Goal: Transaction & Acquisition: Purchase product/service

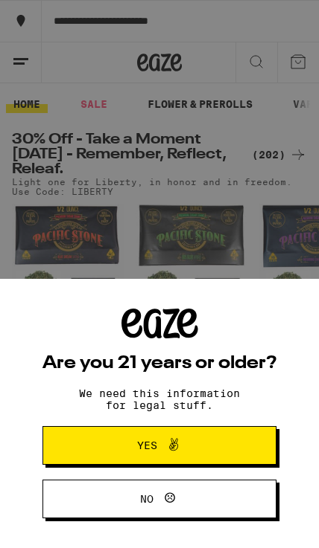
click at [225, 438] on button "Yes" at bounding box center [159, 445] width 234 height 39
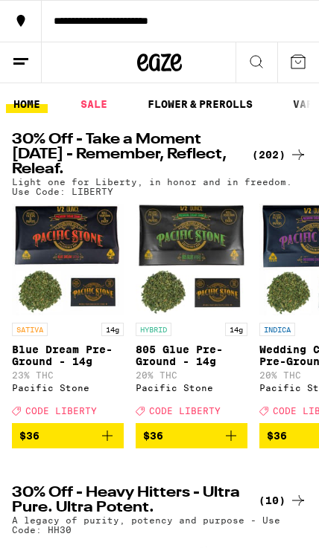
click at [23, 22] on icon at bounding box center [21, 21] width 8 height 12
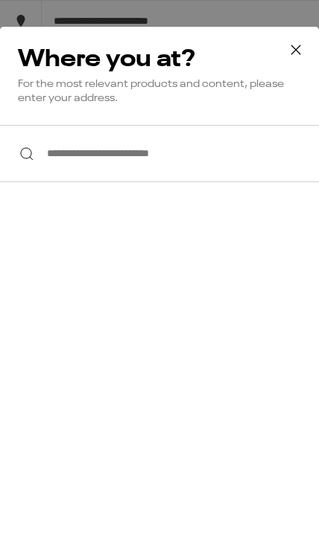
click at [311, 52] on button at bounding box center [295, 51] width 46 height 48
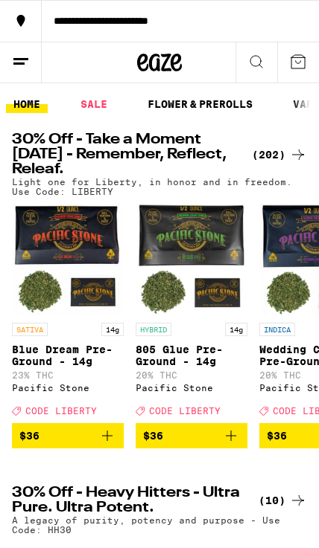
click at [17, 69] on icon at bounding box center [21, 62] width 18 height 18
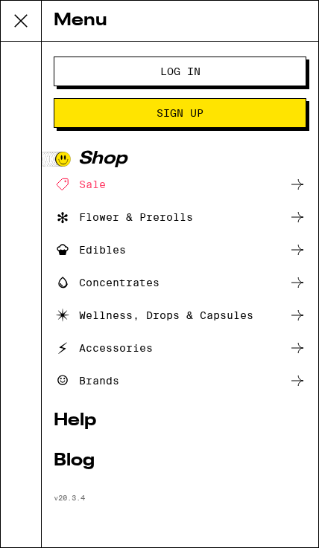
click at [268, 68] on button "Log In" at bounding box center [180, 72] width 252 height 30
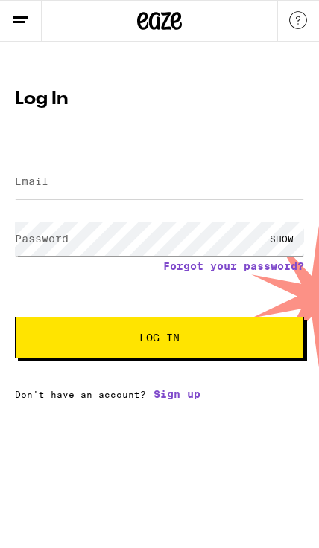
click at [257, 184] on input "Email" at bounding box center [159, 181] width 289 height 33
click at [186, 177] on input "Email" at bounding box center [159, 181] width 289 height 33
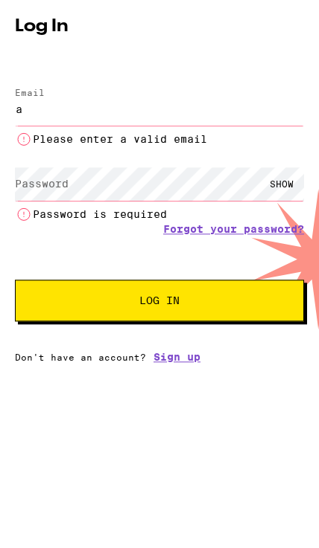
click at [171, 179] on input "a" at bounding box center [159, 181] width 289 height 33
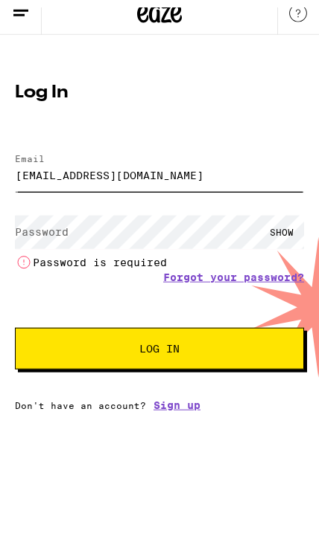
type input "agrant055@gmail.com"
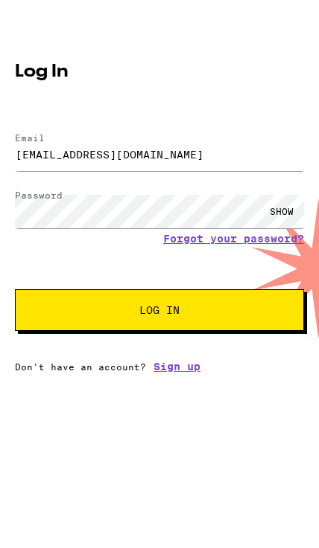
click at [226, 333] on span "Log In" at bounding box center [159, 338] width 168 height 10
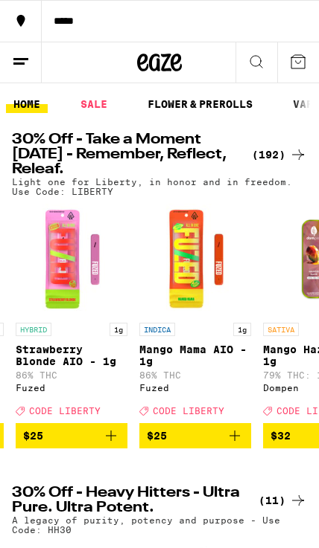
scroll to position [0, 1357]
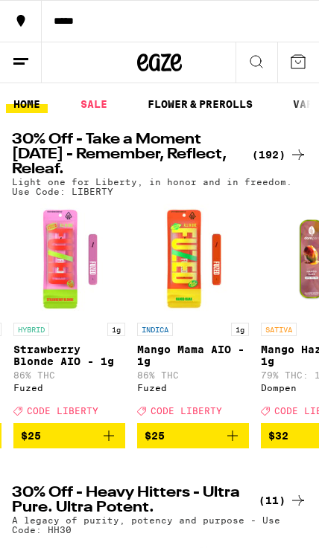
click at [235, 445] on icon "Add to bag" at bounding box center [232, 436] width 18 height 18
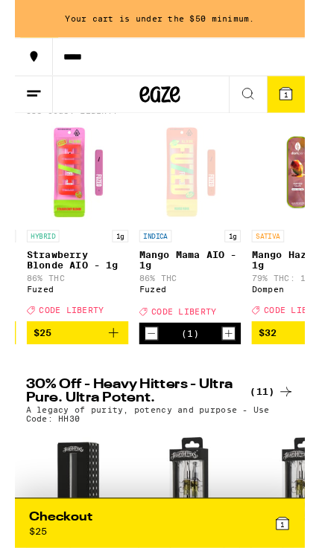
scroll to position [124, 0]
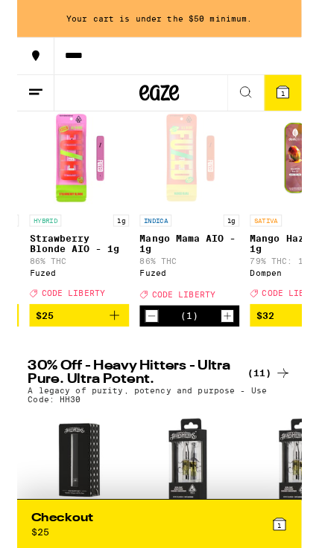
click at [287, 428] on div "(11)" at bounding box center [282, 419] width 48 height 18
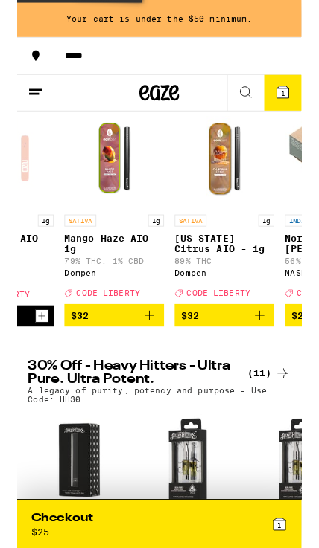
scroll to position [0, 1580]
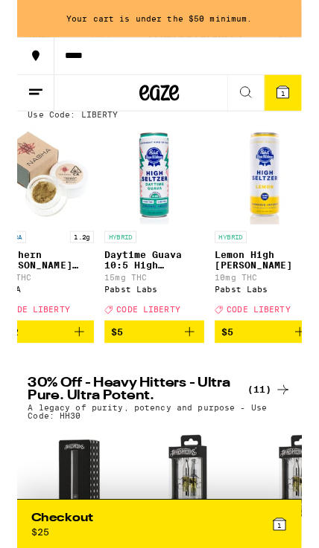
scroll to position [0, 1912]
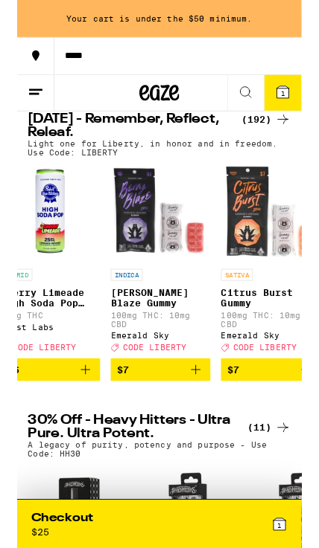
scroll to position [0, 3115]
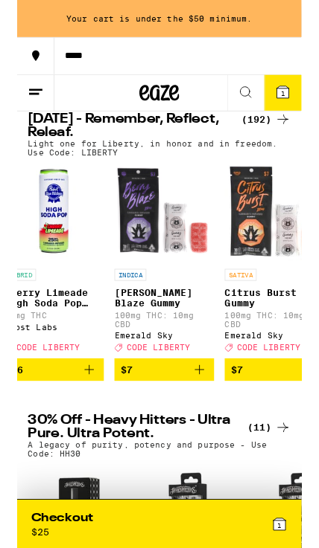
click at [205, 424] on icon "Add to bag" at bounding box center [204, 415] width 18 height 18
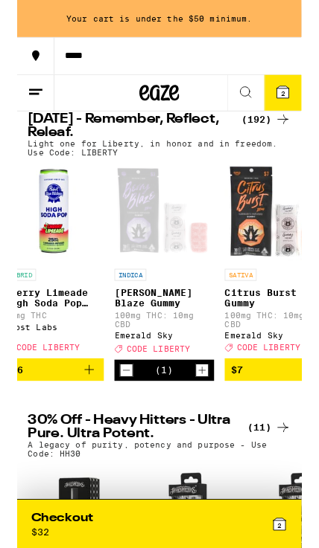
click at [204, 425] on icon "Increment" at bounding box center [206, 416] width 13 height 18
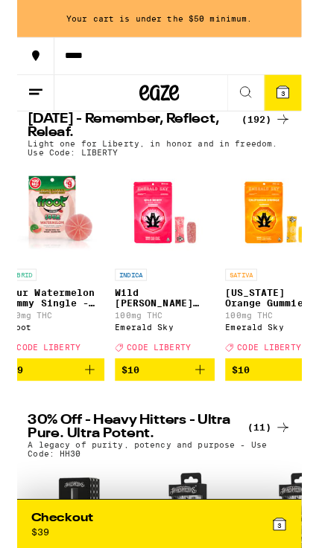
scroll to position [0, 5506]
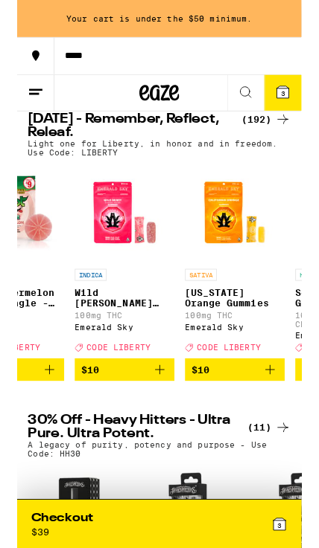
click at [167, 424] on icon "Add to bag" at bounding box center [160, 415] width 18 height 18
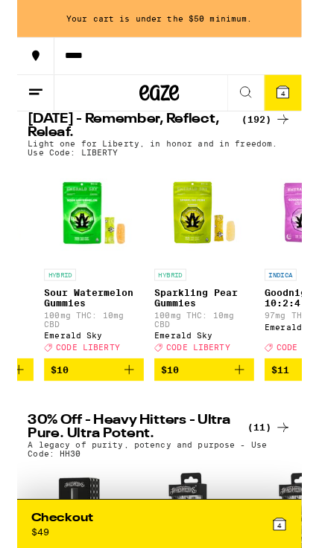
scroll to position [0, 5777]
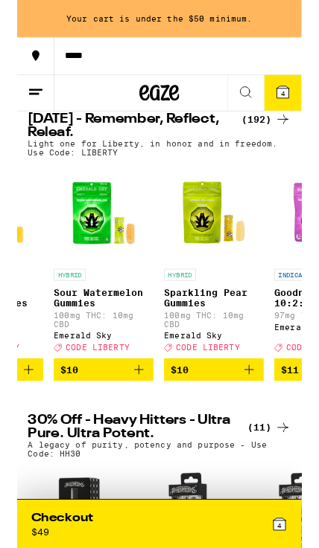
click at [137, 424] on icon "Add to bag" at bounding box center [136, 415] width 18 height 18
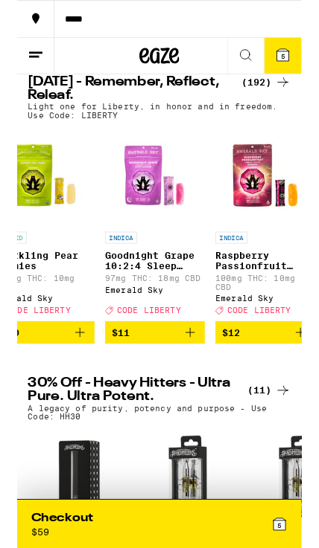
scroll to position [0, 5968]
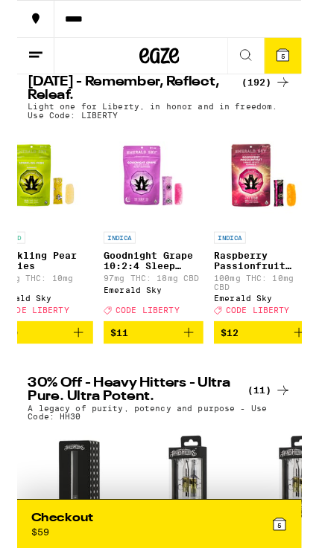
click at [132, 225] on img "Open page for Goodnight Grape 10:2:4 Sleep Gummies from Emerald Sky" at bounding box center [153, 197] width 112 height 112
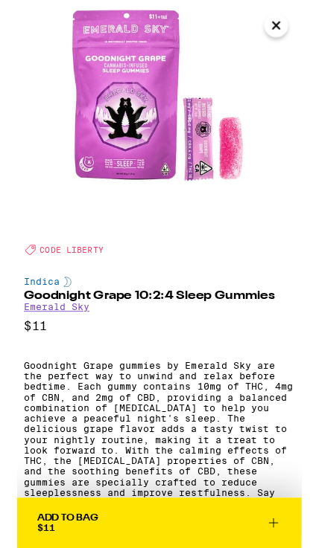
scroll to position [48, 0]
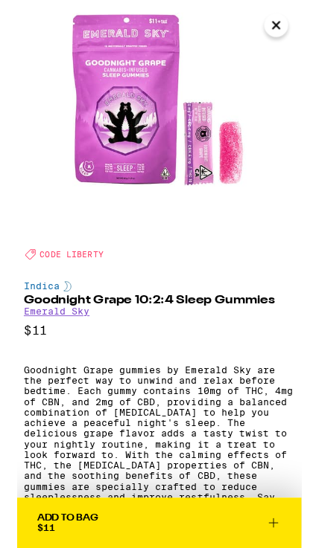
click at [292, 30] on icon "Close" at bounding box center [290, 28] width 7 height 7
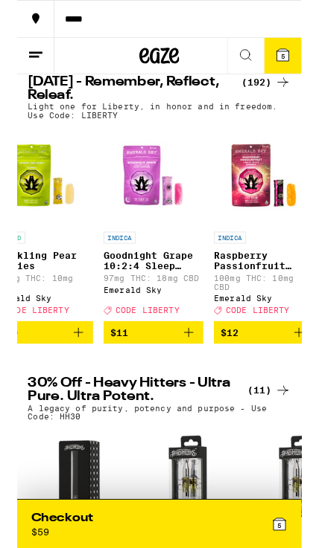
click at [185, 382] on icon "Add to bag" at bounding box center [192, 374] width 18 height 18
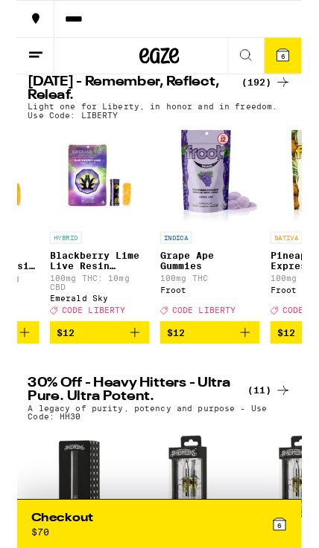
scroll to position [0, 6526]
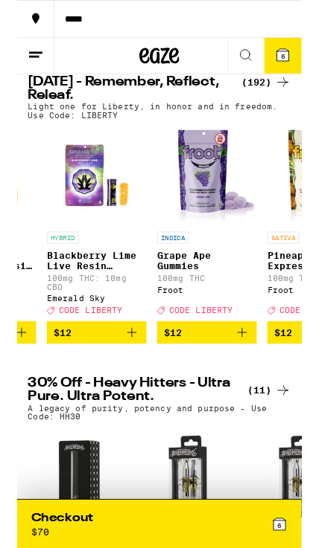
click at [129, 382] on icon "Add to bag" at bounding box center [129, 374] width 18 height 18
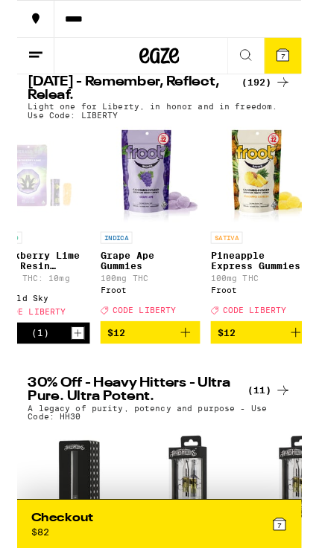
scroll to position [0, 6593]
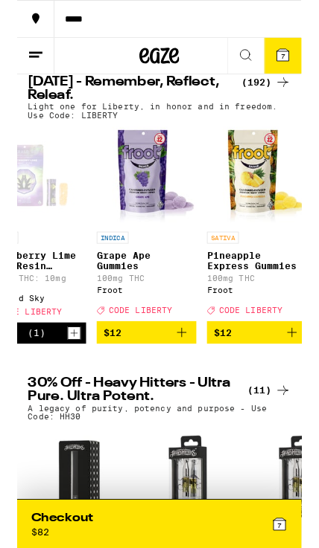
click at [182, 382] on icon "Add to bag" at bounding box center [185, 374] width 18 height 18
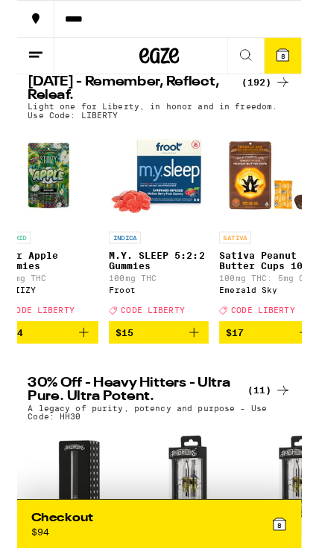
scroll to position [0, 7568]
click at [199, 382] on icon "Add to bag" at bounding box center [198, 374] width 18 height 18
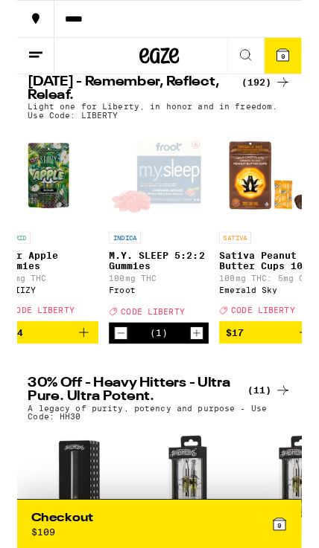
click at [165, 220] on div "Open page for M.Y. SLEEP 5:2:2 Gummies from Froot" at bounding box center [159, 197] width 112 height 112
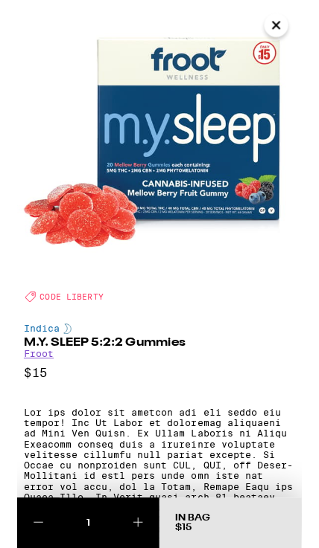
click at [289, 30] on icon "Close" at bounding box center [290, 28] width 7 height 7
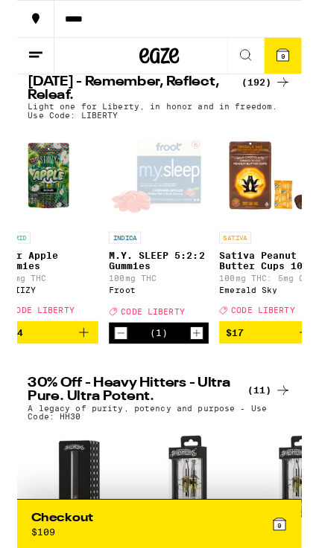
click at [119, 383] on icon "Decrement" at bounding box center [115, 374] width 13 height 18
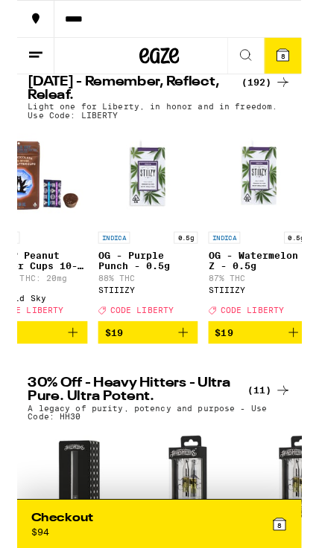
scroll to position [0, 8693]
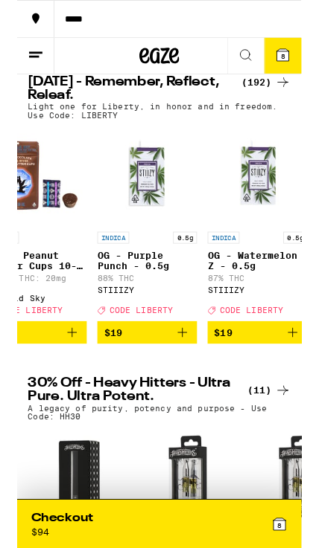
click at [184, 382] on icon "Add to bag" at bounding box center [185, 374] width 18 height 18
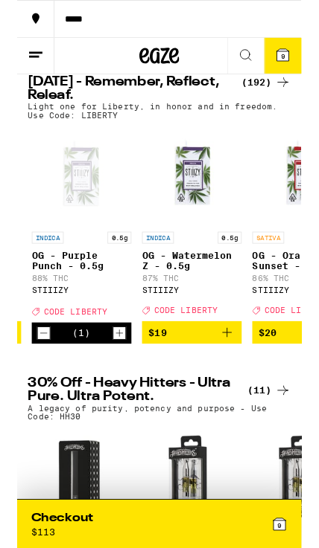
scroll to position [0, 8782]
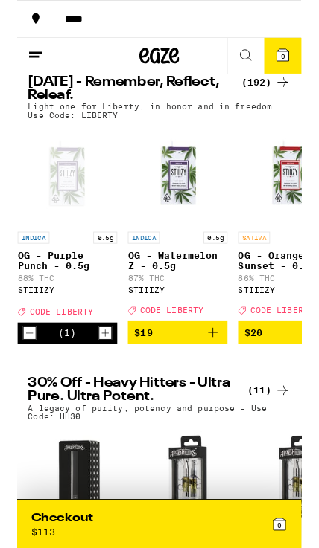
click at [224, 382] on icon "Add to bag" at bounding box center [220, 374] width 18 height 18
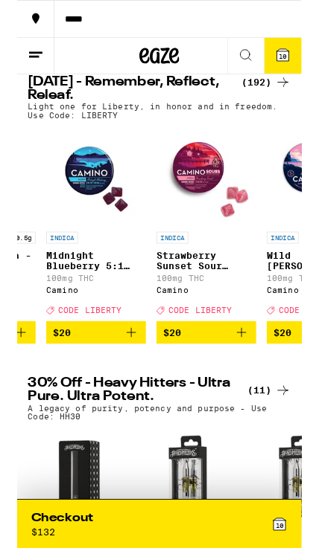
scroll to position [0, 9837]
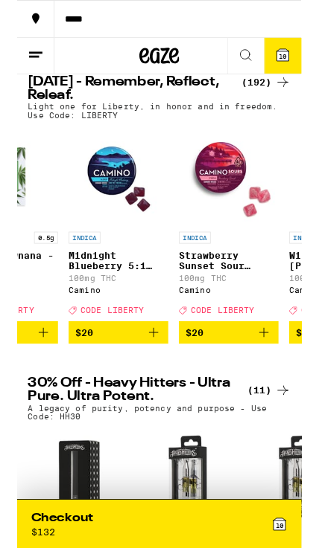
click at [161, 386] on button "$20" at bounding box center [113, 373] width 112 height 25
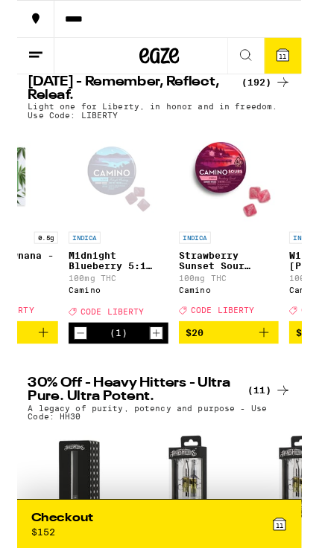
click at [281, 382] on icon "Add to bag" at bounding box center [276, 374] width 18 height 18
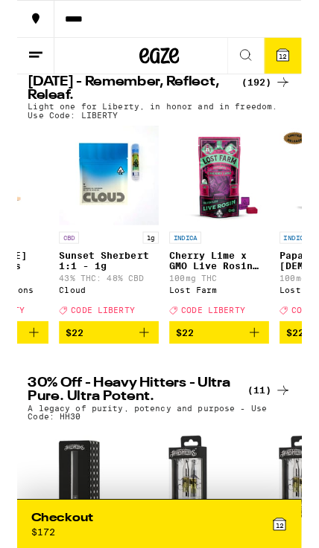
scroll to position [0, 11327]
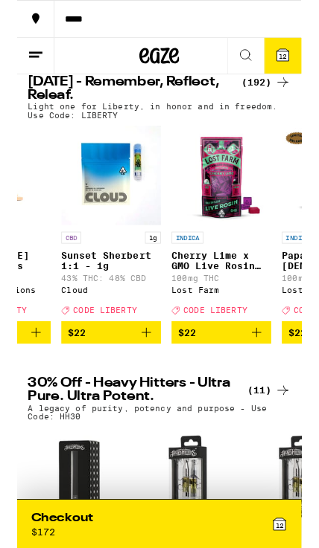
click at [147, 382] on icon "Add to bag" at bounding box center [145, 374] width 18 height 18
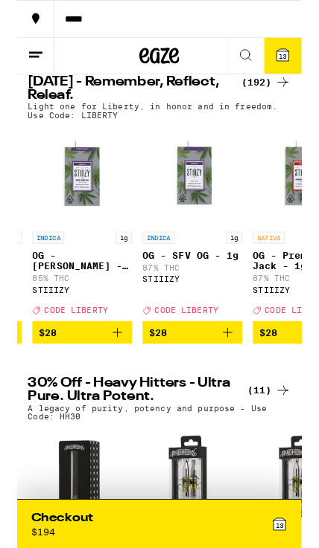
scroll to position [0, 14818]
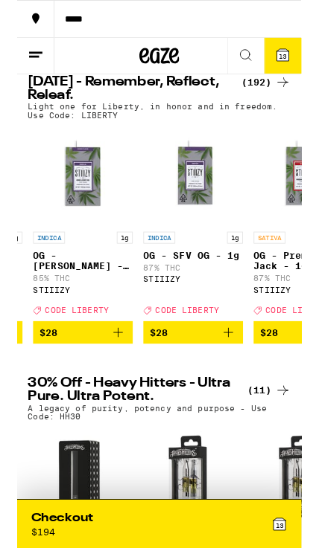
click at [234, 382] on icon "Add to bag" at bounding box center [237, 374] width 18 height 18
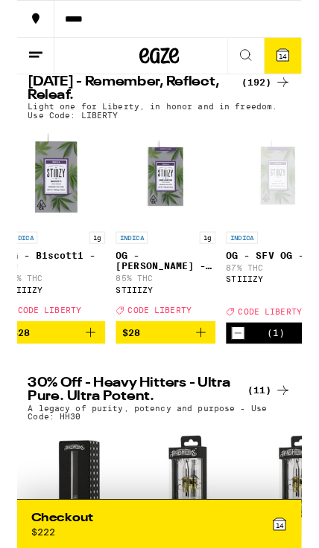
scroll to position [0, 14682]
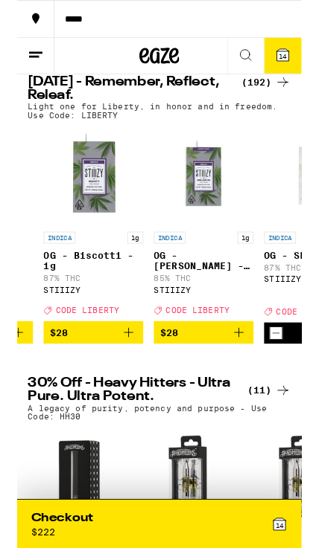
click at [249, 382] on icon "Add to bag" at bounding box center [249, 374] width 18 height 18
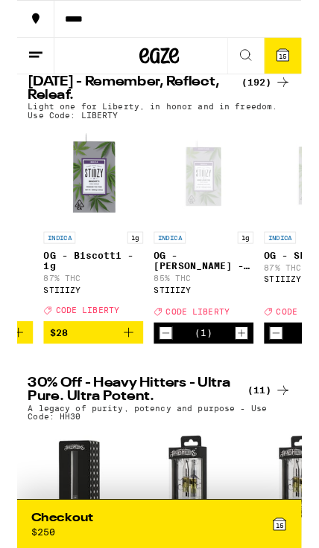
click at [165, 383] on icon "Decrement" at bounding box center [166, 374] width 13 height 18
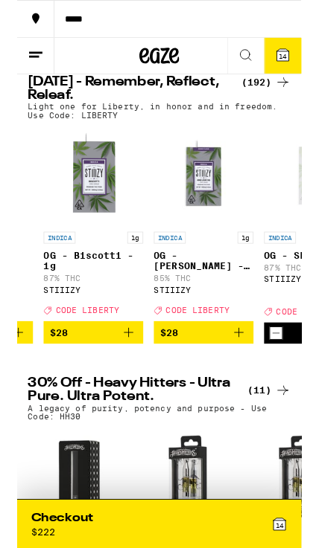
click at [124, 382] on icon "Add to bag" at bounding box center [125, 374] width 18 height 18
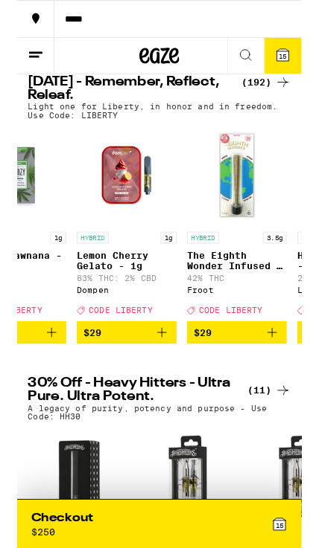
scroll to position [0, 15388]
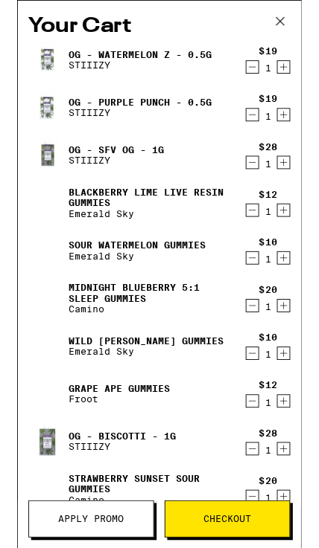
scroll to position [0, 16513]
click at [258, 135] on icon "Decrement" at bounding box center [263, 129] width 13 height 18
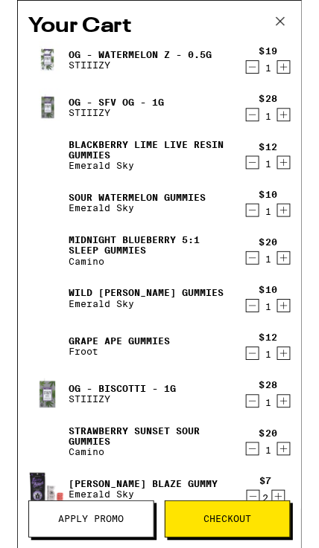
click at [284, 16] on icon at bounding box center [295, 24] width 22 height 22
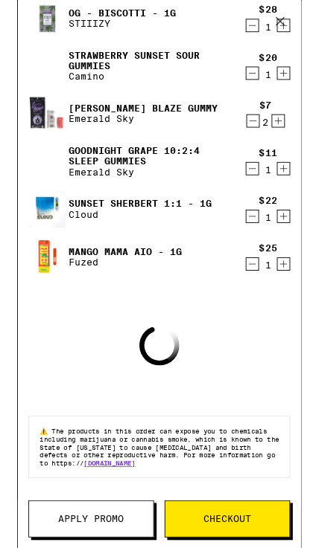
scroll to position [433, 0]
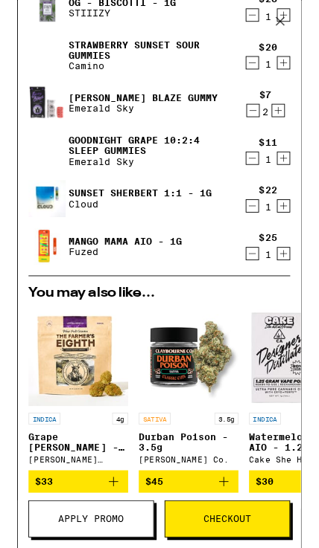
click at [266, 289] on icon "Decrement" at bounding box center [263, 285] width 13 height 18
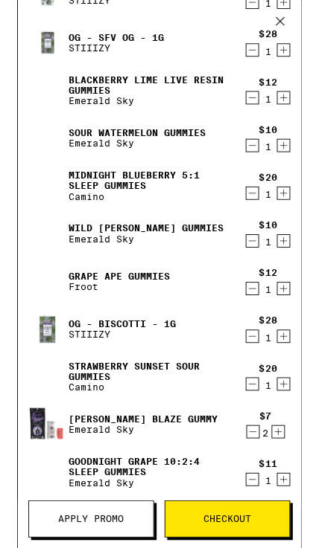
scroll to position [70, 0]
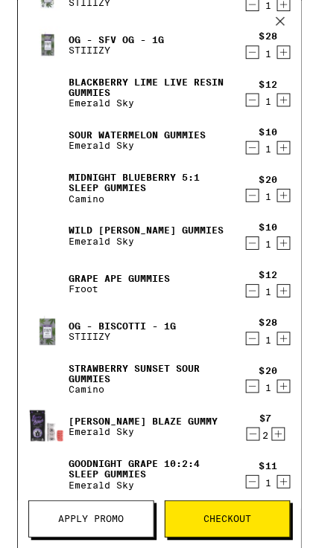
click at [263, 326] on icon "Decrement" at bounding box center [263, 327] width 13 height 18
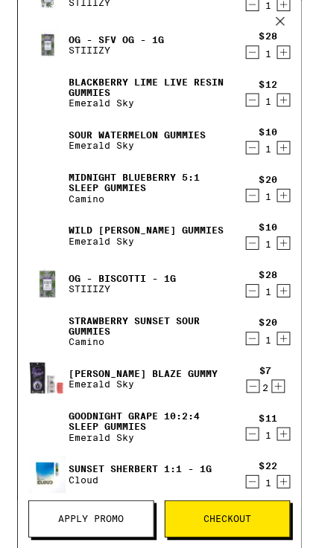
click at [265, 282] on icon "Decrement" at bounding box center [263, 273] width 13 height 18
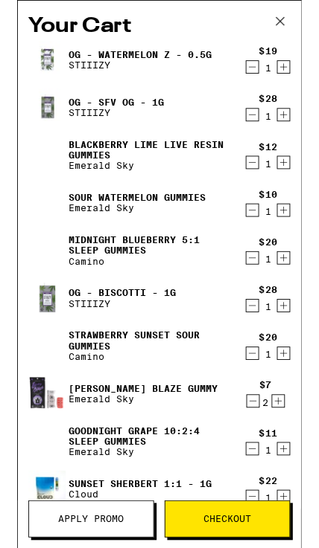
scroll to position [0, 0]
click at [258, 188] on icon "Decrement" at bounding box center [263, 182] width 13 height 18
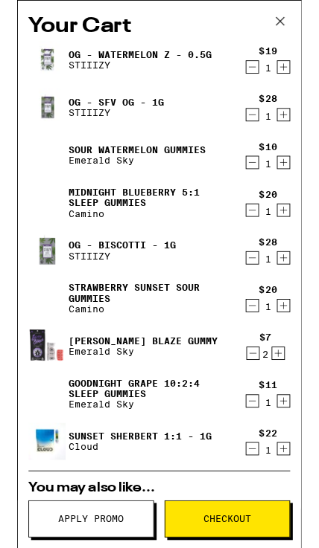
click at [260, 191] on icon "Decrement" at bounding box center [263, 182] width 13 height 18
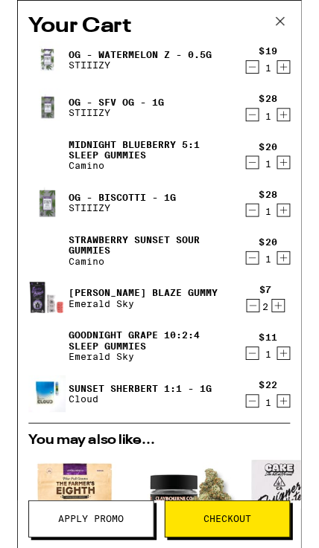
click at [262, 298] on icon "Decrement" at bounding box center [263, 290] width 13 height 18
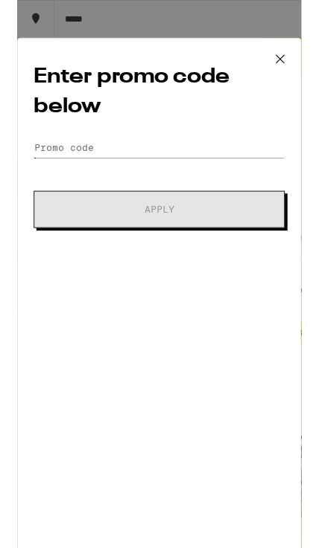
click at [243, 171] on input "Promo Code" at bounding box center [159, 166] width 281 height 22
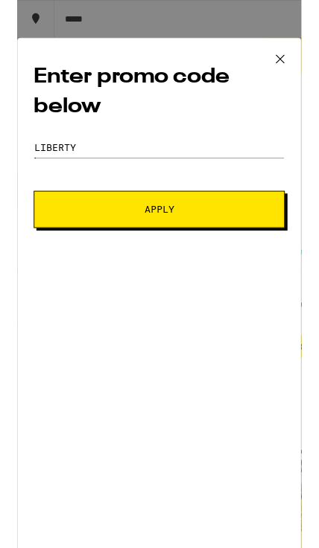
type input "Liberty"
click at [232, 235] on span "Apply" at bounding box center [159, 235] width 179 height 10
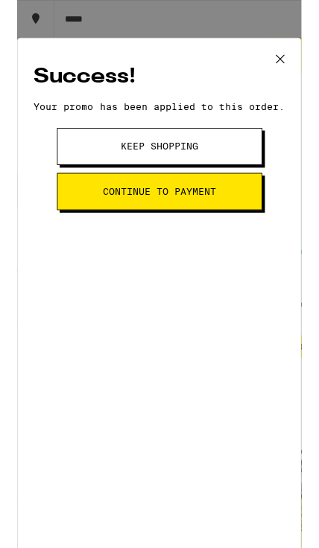
click at [226, 183] on button "Keep Shopping" at bounding box center [160, 165] width 230 height 42
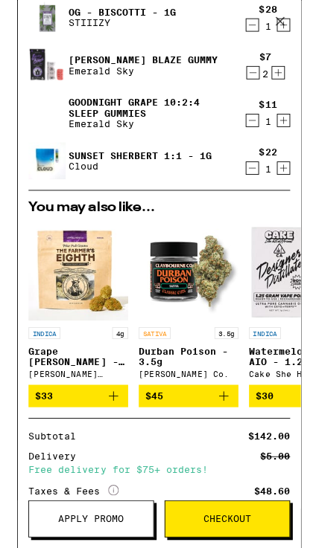
scroll to position [207, 0]
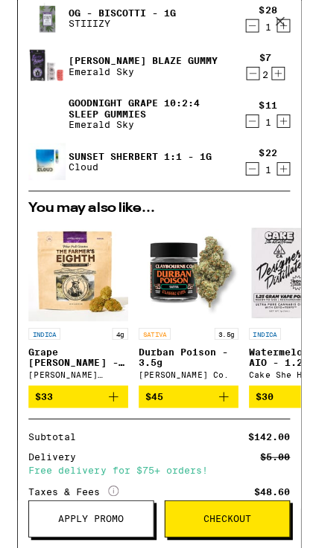
click at [112, 452] on icon "Add to bag" at bounding box center [108, 446] width 18 height 18
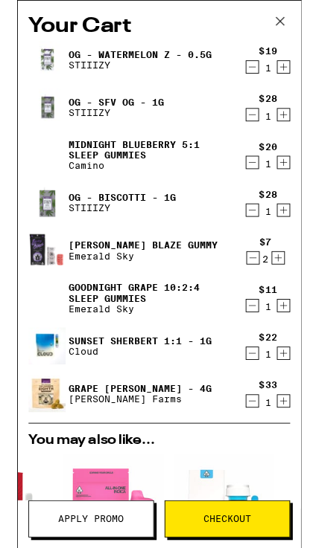
scroll to position [0, 0]
click at [266, 405] on icon "Decrement" at bounding box center [263, 397] width 13 height 18
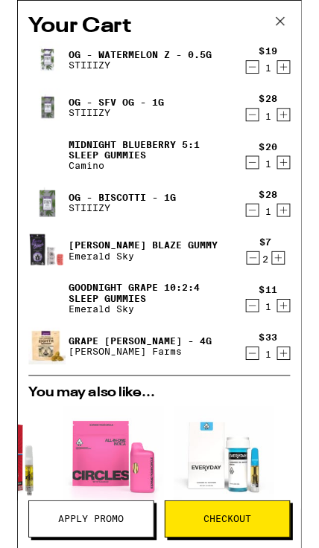
click at [257, 78] on icon "Decrement" at bounding box center [263, 75] width 13 height 18
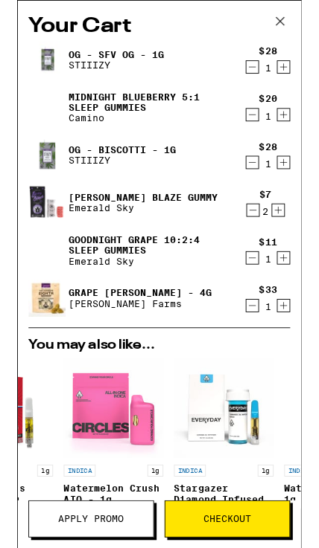
click at [267, 235] on icon "Decrement" at bounding box center [263, 236] width 13 height 18
click at [265, 237] on icon "Decrement" at bounding box center [263, 236] width 13 height 18
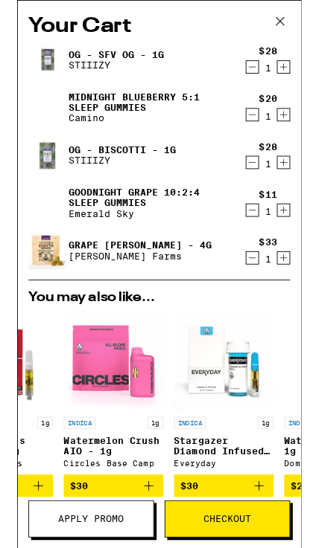
click at [166, 225] on link "Goodnight Grape 10:2:4 Sleep Gummies" at bounding box center [147, 222] width 181 height 24
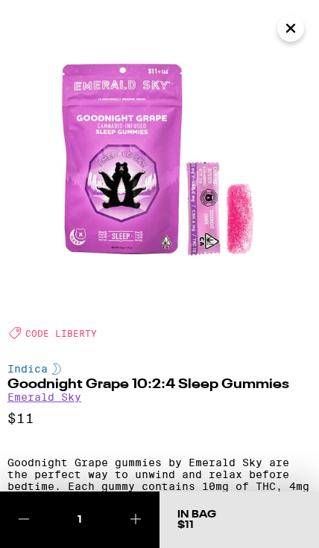
click at [289, 26] on icon "Close" at bounding box center [290, 28] width 7 height 7
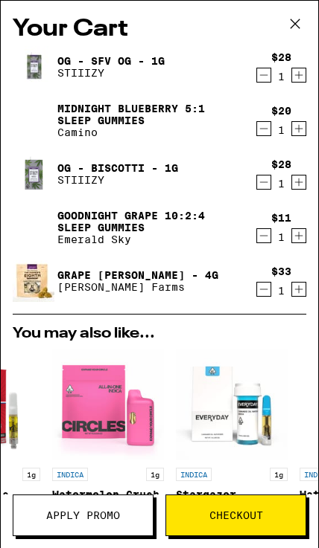
click at [229, 519] on span "Checkout" at bounding box center [236, 515] width 54 height 10
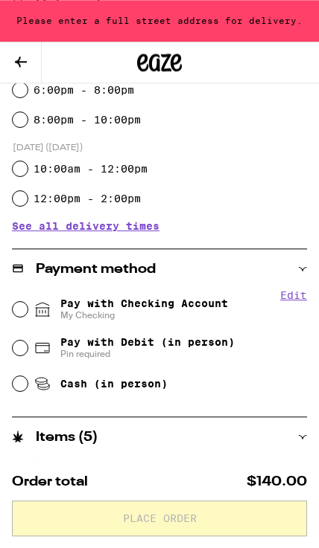
click at [201, 307] on span "Pay with Checking Account My Checking" at bounding box center [143, 310] width 167 height 24
click at [28, 307] on input "Pay with Checking Account My Checking" at bounding box center [20, 309] width 15 height 15
radio input "true"
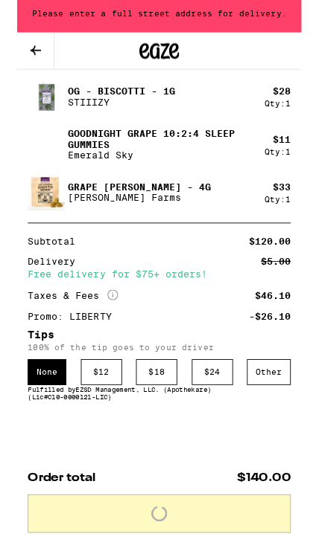
scroll to position [932, 0]
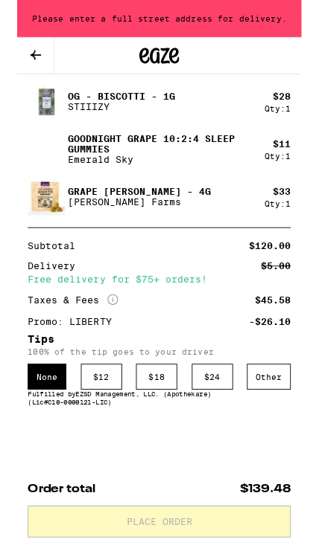
click at [284, 420] on div "Other" at bounding box center [281, 423] width 49 height 29
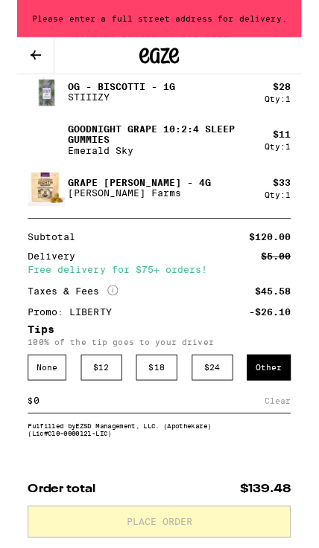
scroll to position [1026, 0]
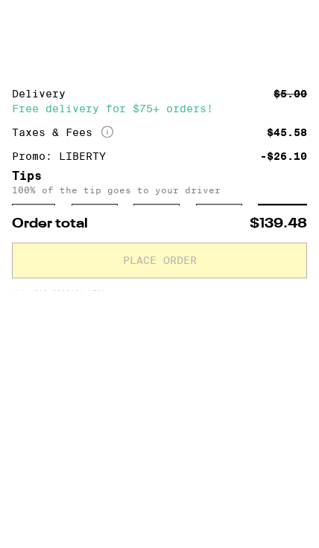
type input "2"
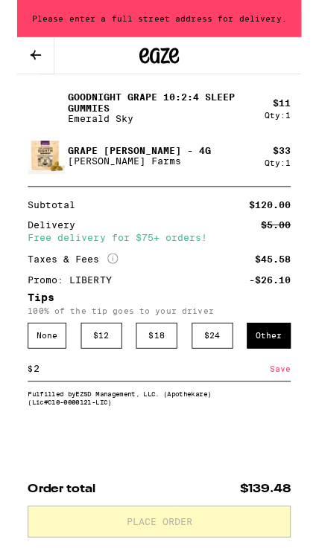
click at [297, 410] on div "Save" at bounding box center [295, 414] width 24 height 28
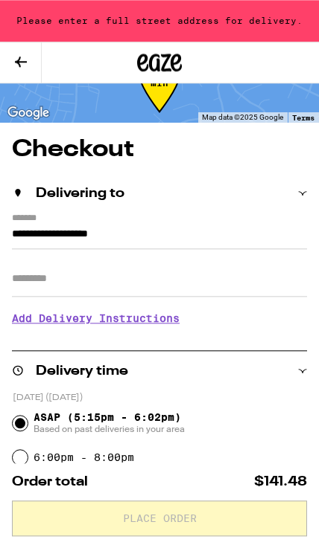
scroll to position [34, 0]
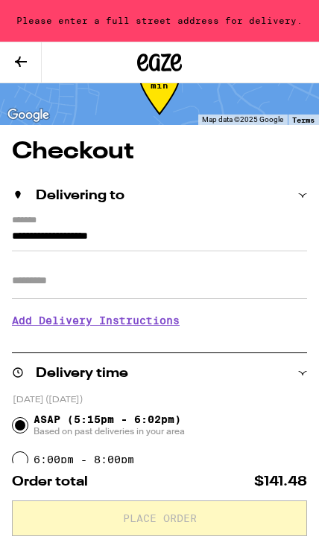
click at [221, 228] on input "**********" at bounding box center [159, 240] width 295 height 24
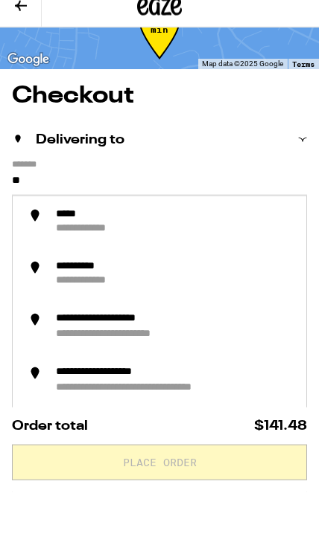
type input "*"
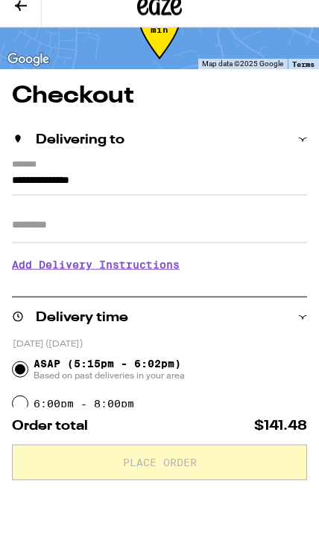
scroll to position [89, 0]
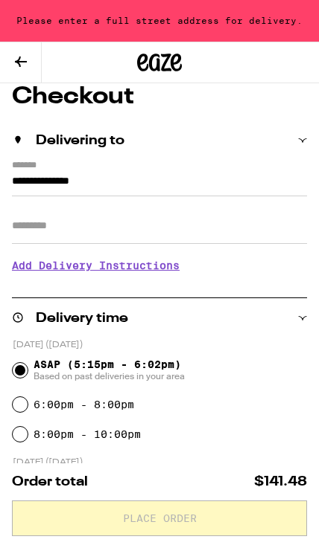
click at [249, 173] on input "**********" at bounding box center [159, 185] width 295 height 24
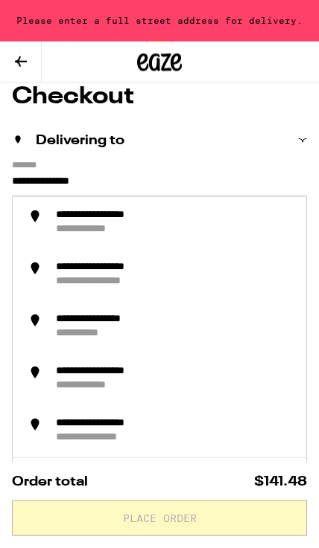
click at [225, 231] on div "**********" at bounding box center [174, 223] width 240 height 28
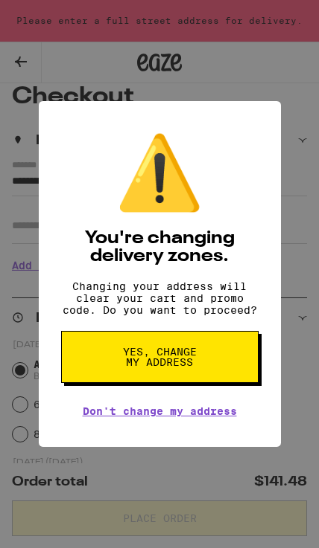
click at [209, 371] on button "Yes, change my address" at bounding box center [159, 357] width 197 height 52
type input "**********"
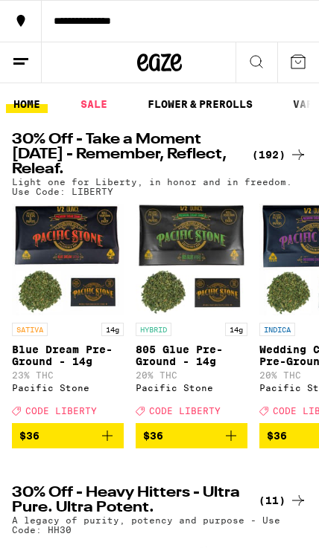
click at [304, 63] on icon at bounding box center [298, 62] width 18 height 18
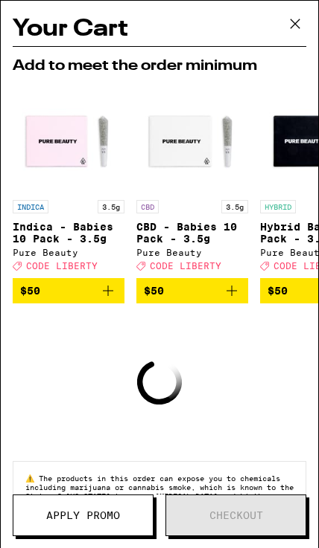
click at [292, 28] on icon at bounding box center [295, 24] width 22 height 22
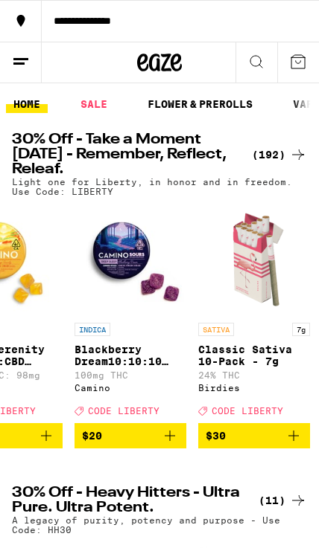
scroll to position [0, 698]
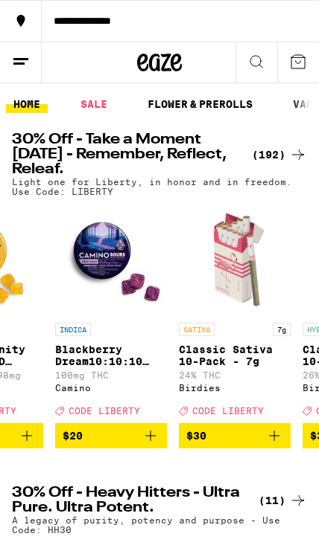
click at [154, 445] on icon "Add to bag" at bounding box center [150, 436] width 18 height 18
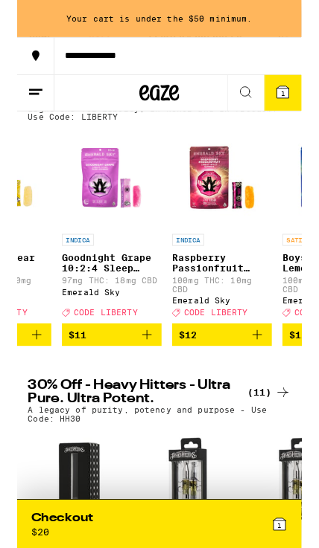
scroll to position [0, 6019]
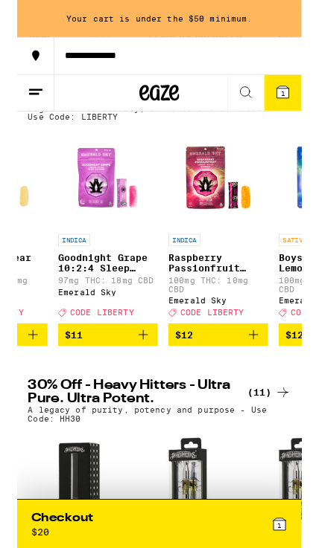
click at [143, 385] on icon "Add to bag" at bounding box center [141, 376] width 18 height 18
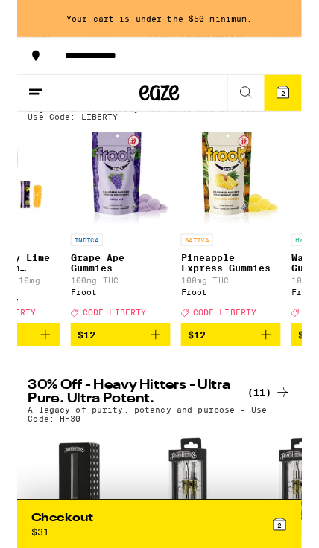
scroll to position [0, 6624]
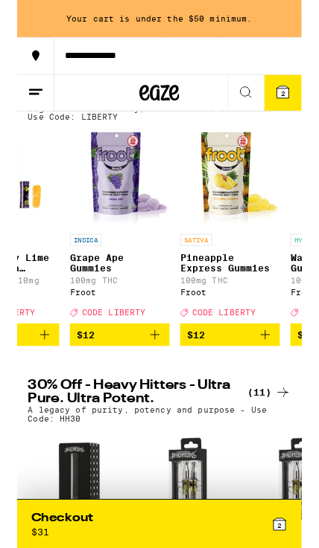
click at [115, 222] on img "Open page for Grape Ape Gummies from Froot" at bounding box center [115, 200] width 112 height 112
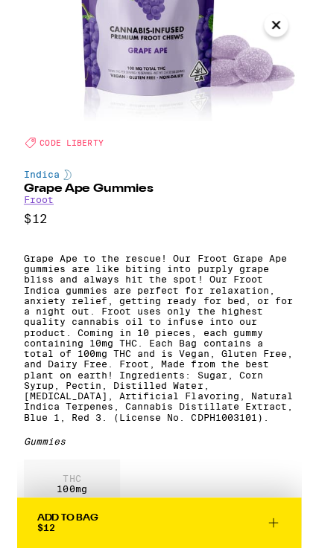
scroll to position [176, 0]
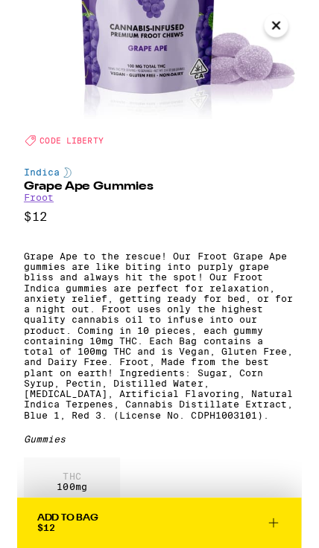
click at [295, 31] on icon "Close" at bounding box center [290, 28] width 18 height 22
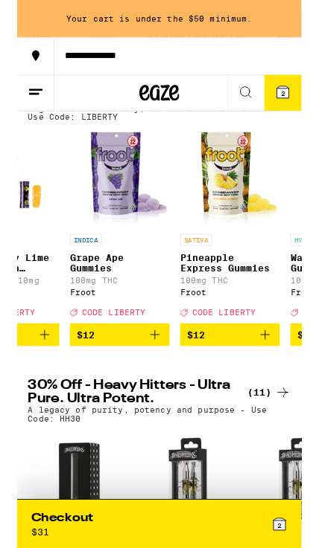
click at [147, 385] on icon "Add to bag" at bounding box center [154, 376] width 18 height 18
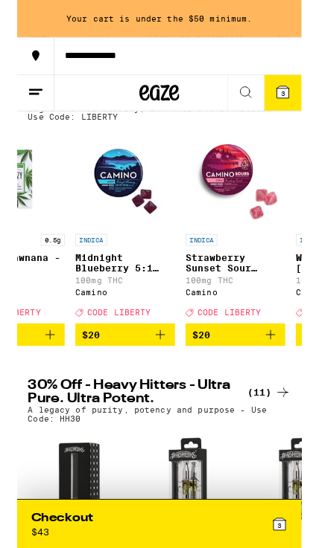
scroll to position [0, 9828]
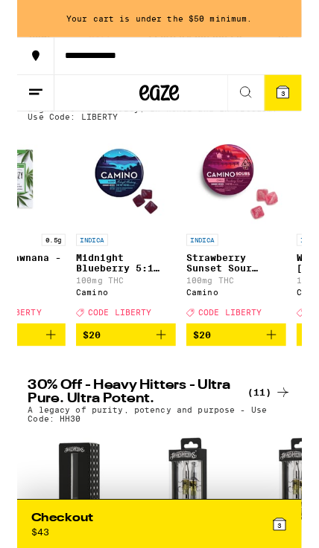
click at [163, 385] on icon "Add to bag" at bounding box center [162, 376] width 18 height 18
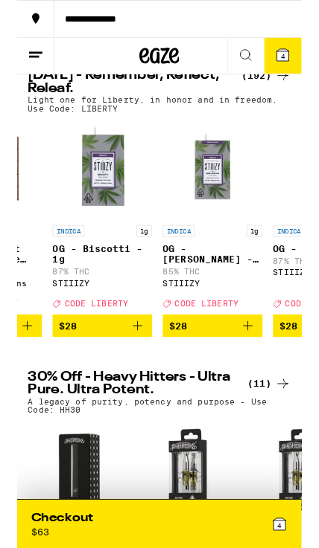
scroll to position [0, 14688]
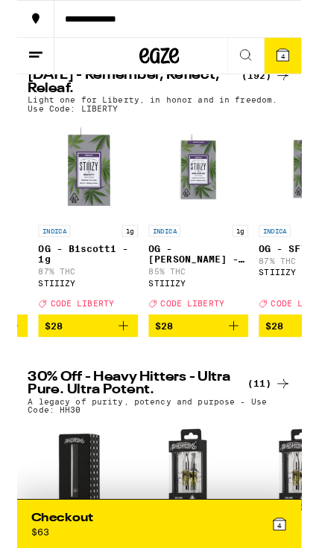
click at [246, 375] on icon "Add to bag" at bounding box center [243, 366] width 18 height 18
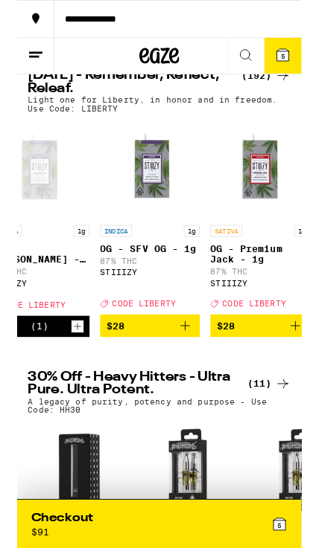
scroll to position [0, 14865]
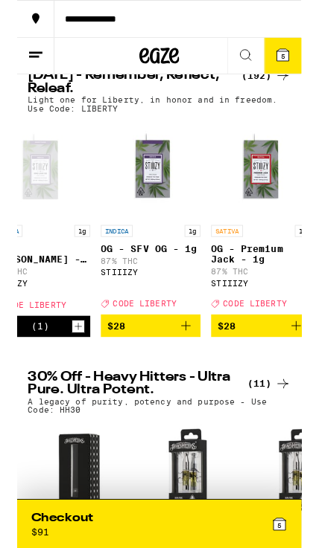
click at [191, 375] on icon "Add to bag" at bounding box center [189, 366] width 18 height 18
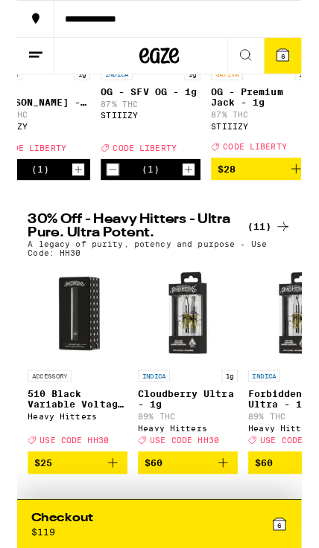
scroll to position [245, 0]
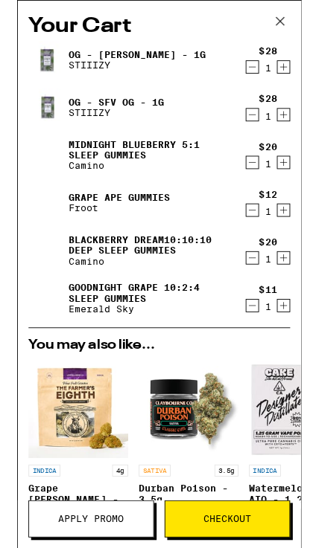
click at [266, 184] on icon "Decrement" at bounding box center [263, 182] width 13 height 18
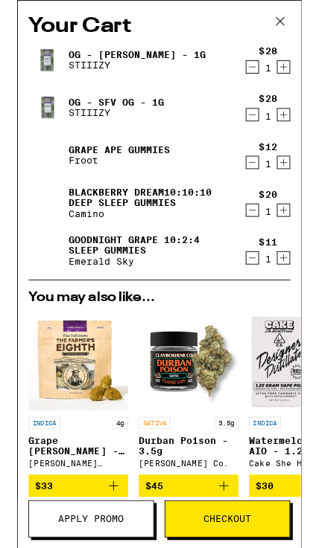
click at [131, 271] on link "Goodnight Grape 10:2:4 Sleep Gummies" at bounding box center [147, 275] width 181 height 24
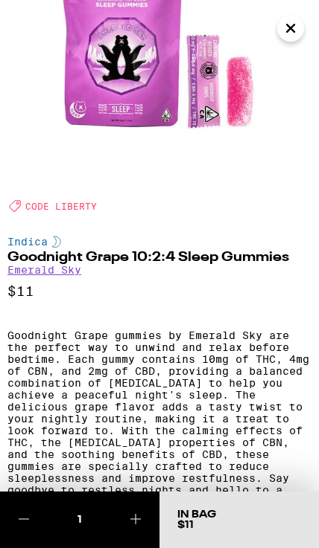
scroll to position [89, 0]
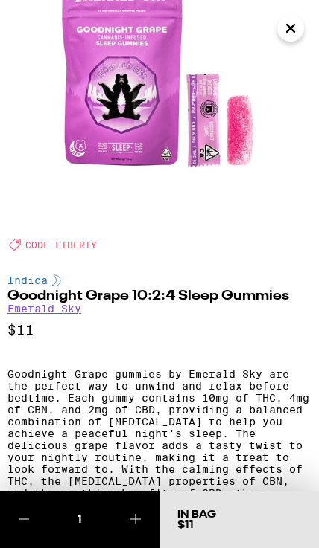
click at [287, 31] on icon "Close" at bounding box center [290, 28] width 7 height 7
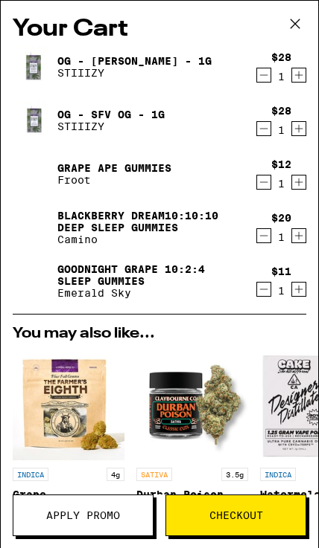
click at [262, 312] on div "OG - King Louis XIII - 1g STIIIZY $28 1 OG - SFV OG - 1g STIIIZY $28 1 Grape Ap…" at bounding box center [159, 180] width 293 height 268
click at [262, 311] on div "OG - King Louis XIII - 1g STIIIZY $28 1 OG - SFV OG - 1g STIIIZY $28 1 Grape Ap…" at bounding box center [159, 180] width 293 height 268
click at [262, 292] on icon "Decrement" at bounding box center [263, 290] width 13 height 18
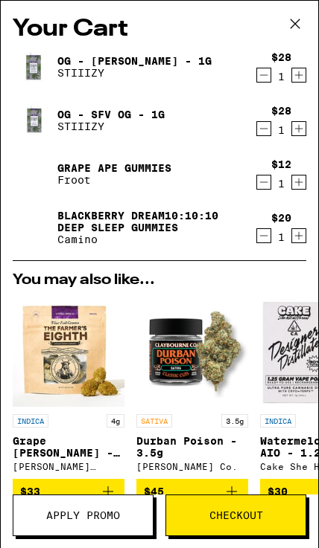
click at [164, 167] on link "Grape Ape Gummies" at bounding box center [114, 168] width 114 height 12
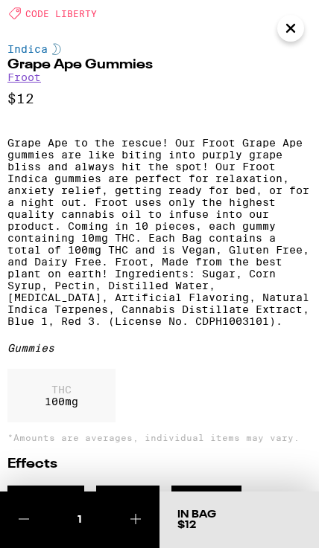
scroll to position [316, 0]
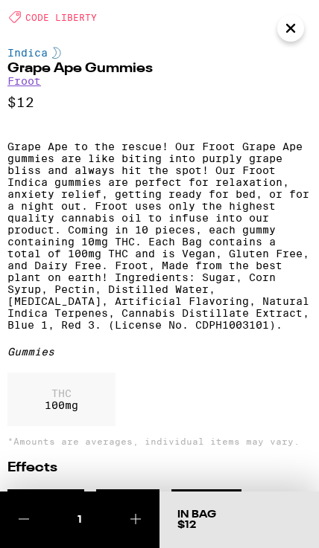
click at [293, 31] on icon "Close" at bounding box center [290, 28] width 7 height 7
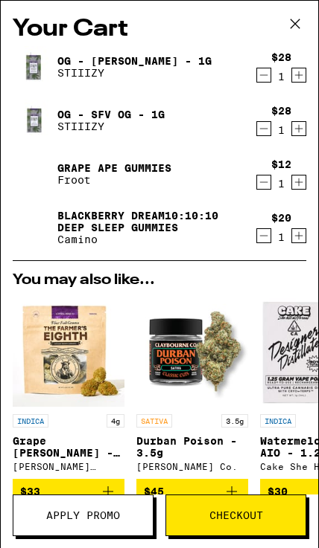
click at [94, 510] on span "Apply Promo" at bounding box center [83, 515] width 74 height 10
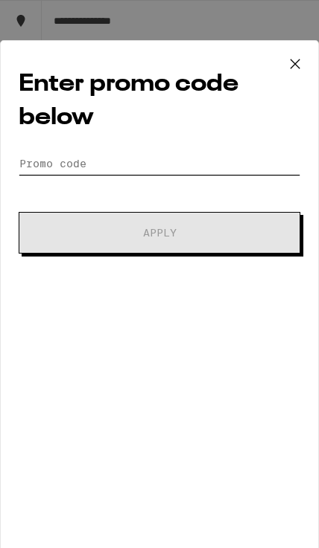
click at [220, 170] on input "Promo Code" at bounding box center [159, 164] width 281 height 22
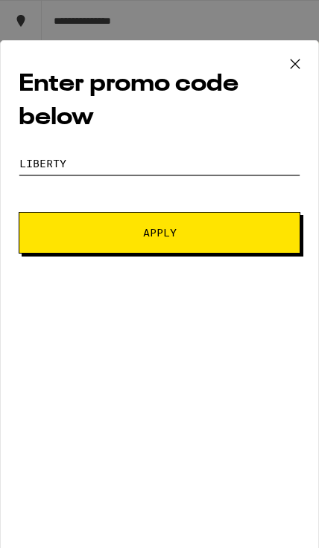
type input "Liberty"
click at [234, 233] on span "Apply" at bounding box center [159, 233] width 179 height 10
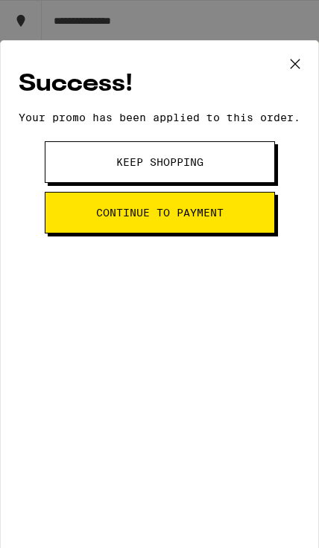
click at [245, 179] on button "Keep Shopping" at bounding box center [160, 162] width 230 height 42
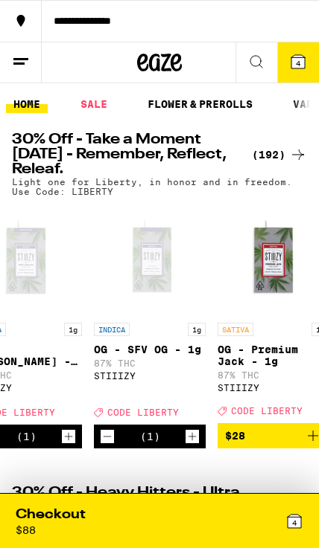
click at [304, 69] on icon at bounding box center [298, 62] width 18 height 18
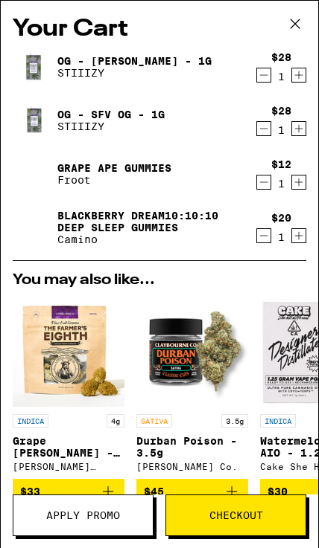
click at [294, 25] on icon at bounding box center [295, 24] width 22 height 22
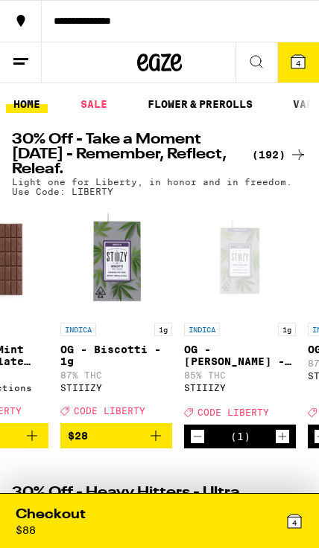
scroll to position [0, 14651]
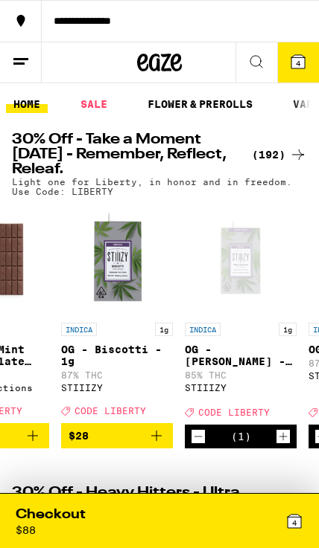
click at [152, 445] on icon "Add to bag" at bounding box center [156, 436] width 18 height 18
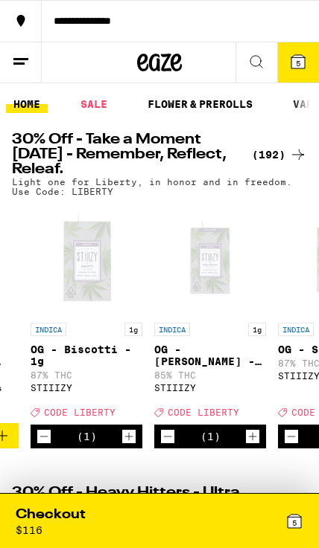
scroll to position [0, 14715]
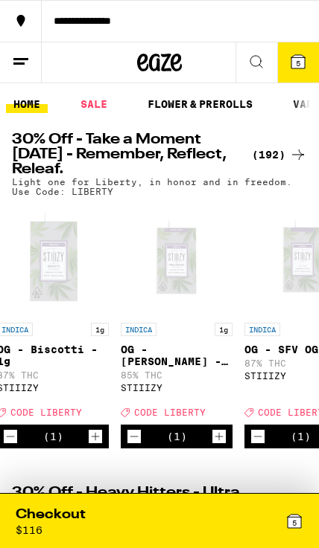
click at [138, 446] on icon "Decrement" at bounding box center [133, 437] width 13 height 18
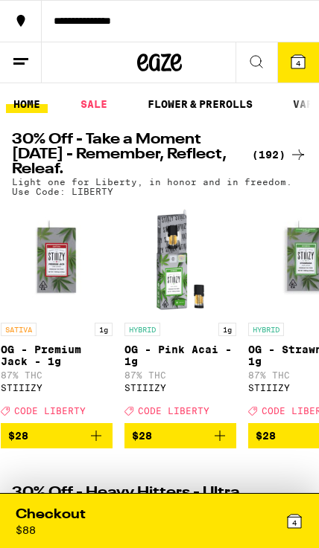
scroll to position [0, 15084]
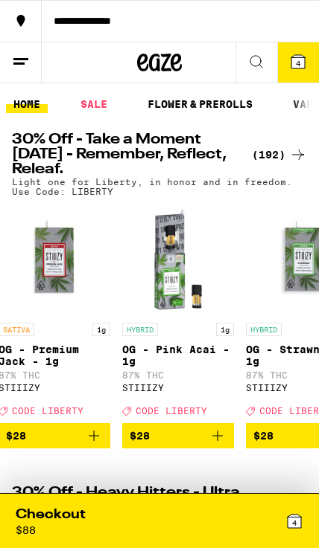
click at [217, 441] on icon "Add to bag" at bounding box center [217, 436] width 10 height 10
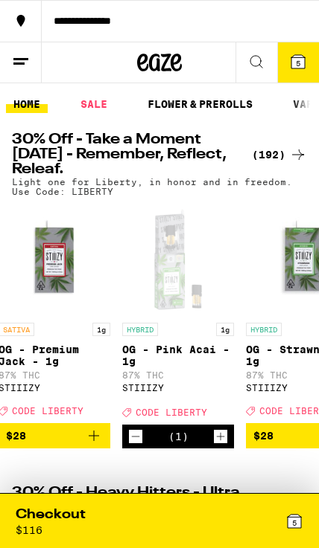
click at [273, 521] on div "5" at bounding box center [231, 521] width 144 height 31
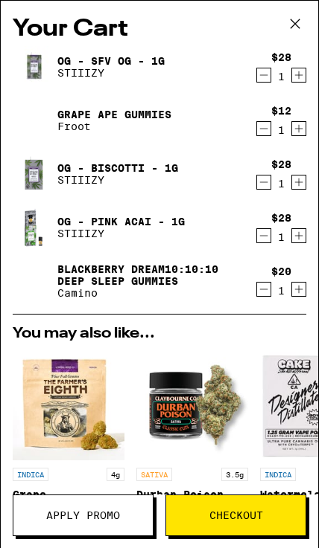
click at [237, 519] on span "Checkout" at bounding box center [236, 515] width 54 height 10
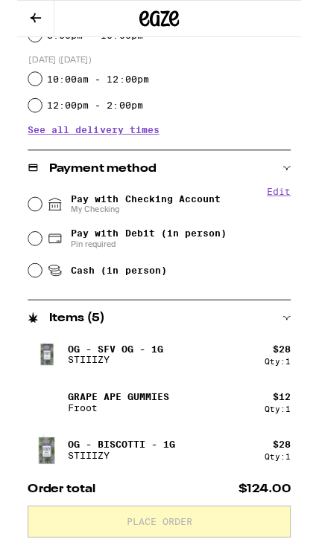
scroll to position [465, 0]
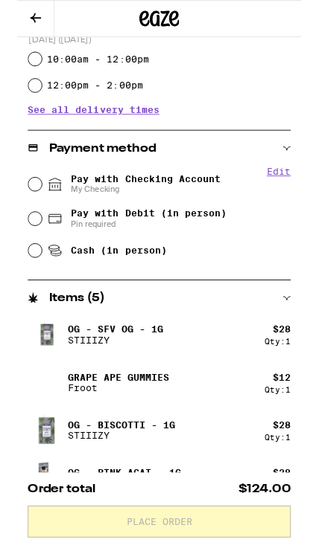
click at [203, 203] on span "Pay with Checking Account My Checking" at bounding box center [143, 207] width 167 height 24
click at [28, 203] on input "Pay with Checking Account My Checking" at bounding box center [20, 206] width 15 height 15
radio input "true"
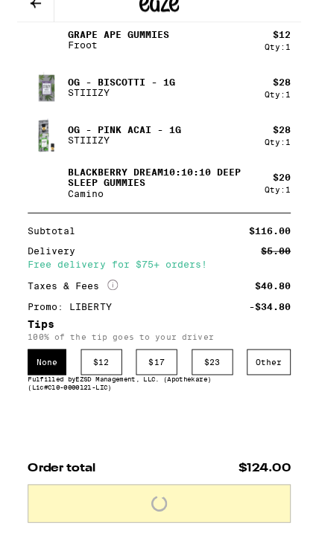
scroll to position [890, 0]
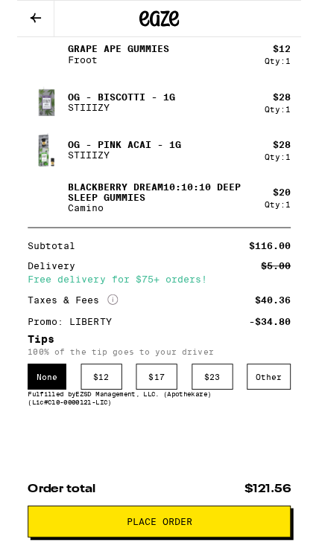
click at [295, 423] on div "Other" at bounding box center [281, 423] width 49 height 29
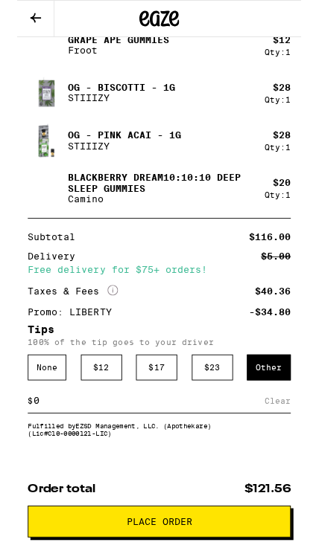
scroll to position [984, 0]
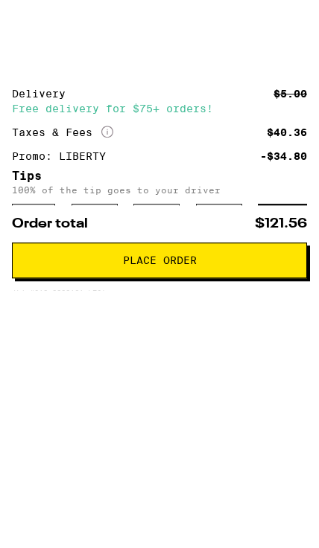
click at [235, 349] on input at bounding box center [147, 355] width 259 height 13
type input "2"
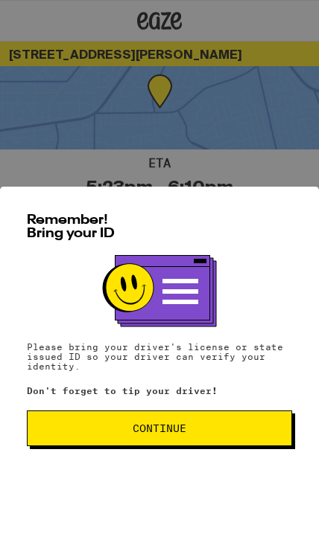
click at [234, 434] on span "Continue" at bounding box center [159, 428] width 240 height 10
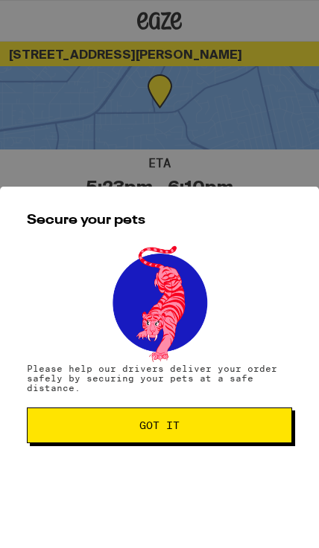
click at [234, 431] on span "Got it" at bounding box center [159, 425] width 240 height 10
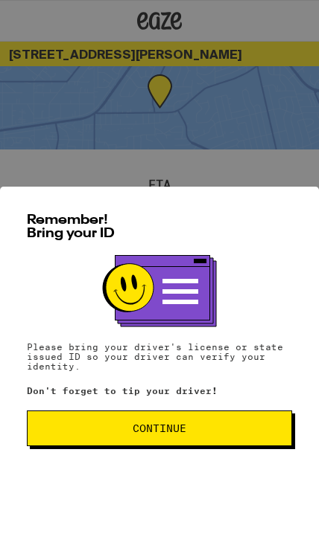
click at [229, 430] on button "Continue" at bounding box center [159, 429] width 265 height 36
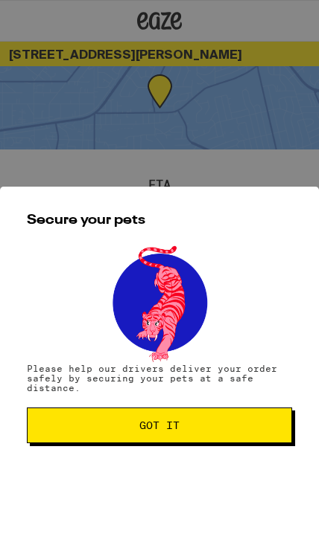
click at [221, 438] on button "Got it" at bounding box center [159, 426] width 265 height 36
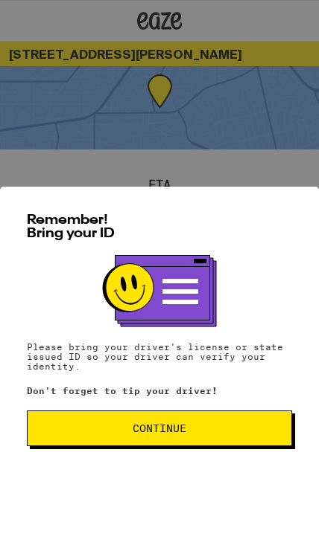
click at [247, 434] on span "Continue" at bounding box center [159, 428] width 240 height 10
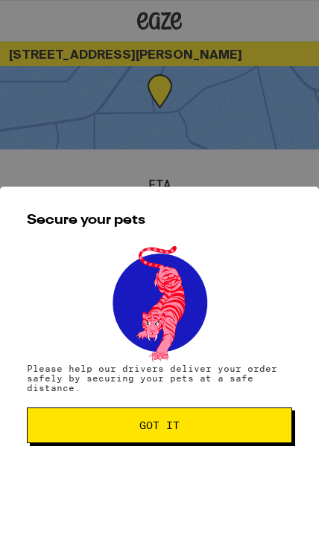
click at [241, 429] on span "Got it" at bounding box center [159, 425] width 240 height 10
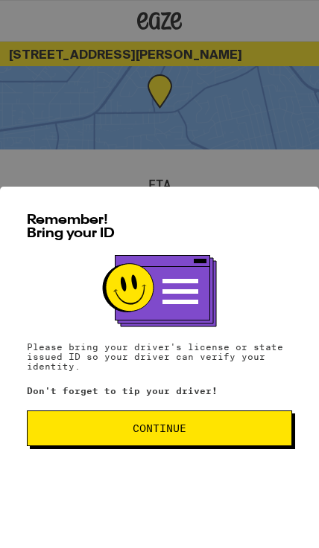
click at [233, 434] on span "Continue" at bounding box center [159, 428] width 240 height 10
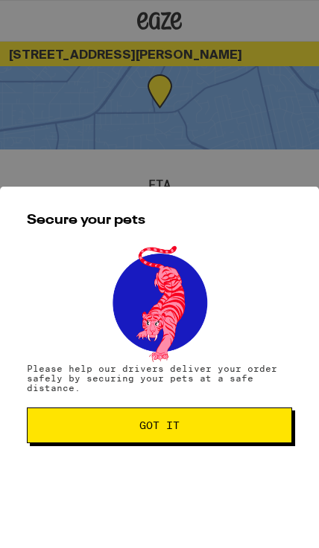
click at [228, 431] on span "Got it" at bounding box center [159, 425] width 240 height 10
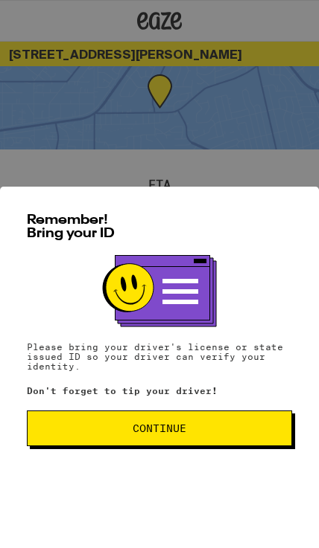
click at [220, 434] on span "Continue" at bounding box center [159, 428] width 240 height 10
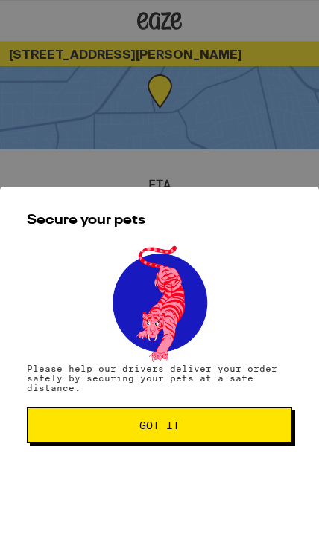
click at [216, 431] on span "Got it" at bounding box center [159, 425] width 240 height 10
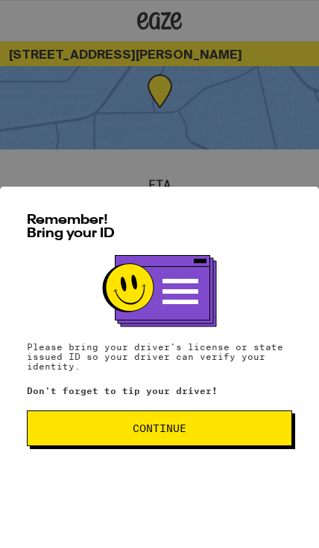
click at [207, 434] on span "Continue" at bounding box center [159, 428] width 240 height 10
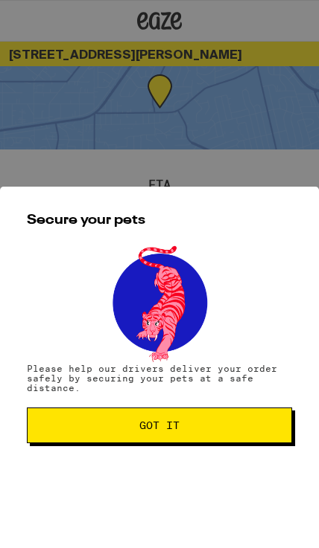
click at [205, 431] on span "Got it" at bounding box center [159, 425] width 240 height 10
